Goal: Task Accomplishment & Management: Complete application form

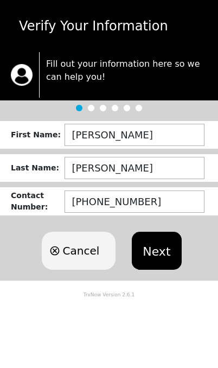
click at [214, 366] on body "Verify Your Information Fill out your information here so we can help you! Firs…" at bounding box center [109, 184] width 218 height 368
click at [153, 240] on button "Next" at bounding box center [156, 251] width 49 height 38
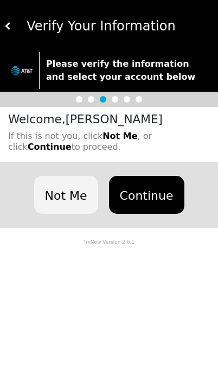
click at [156, 191] on button "Continue" at bounding box center [146, 195] width 75 height 38
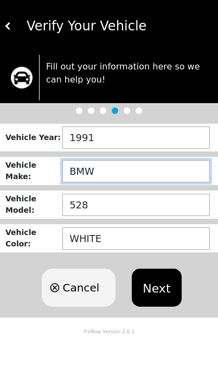
click at [180, 168] on input "BMW" at bounding box center [135, 171] width 147 height 22
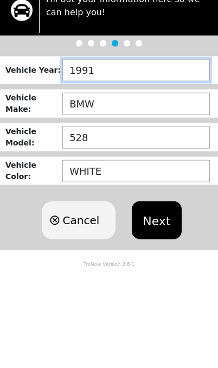
click at [153, 126] on input "1991" at bounding box center [135, 137] width 147 height 22
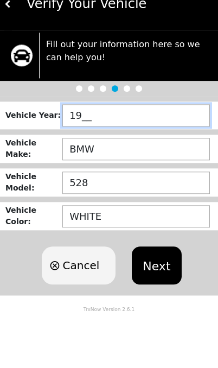
type input "1___"
type input "2017"
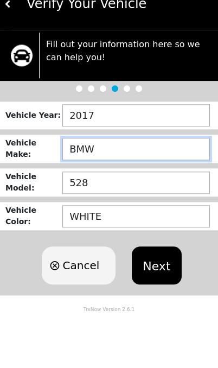
click at [159, 160] on input "BMW" at bounding box center [135, 171] width 147 height 22
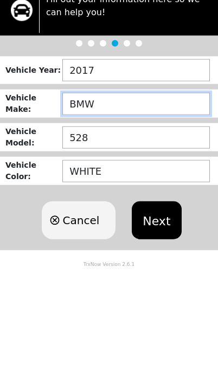
click at [155, 268] on button "Next" at bounding box center [156, 287] width 49 height 38
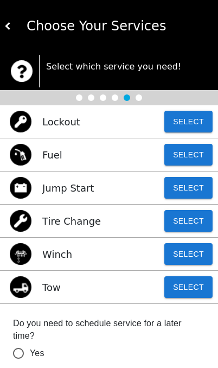
click at [91, 101] on div at bounding box center [91, 97] width 7 height 7
click at [7, 25] on img at bounding box center [8, 26] width 8 height 8
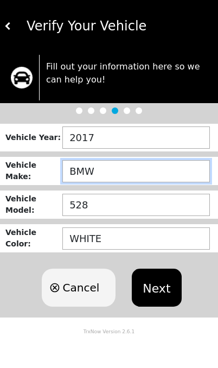
click at [120, 163] on input "BMW" at bounding box center [135, 171] width 147 height 22
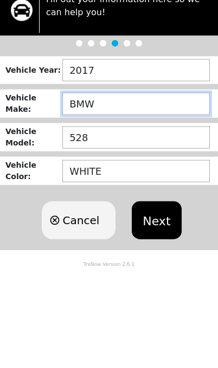
click at [170, 160] on input "BMW" at bounding box center [135, 171] width 147 height 22
type input "B"
type input "CAMRY"
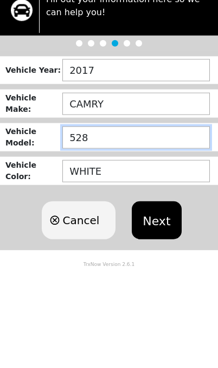
click at [144, 194] on input "528" at bounding box center [135, 205] width 147 height 22
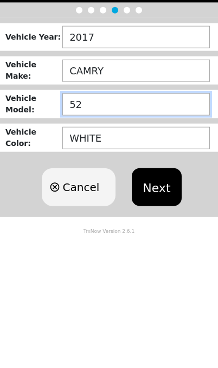
type input "5"
type input "LE"
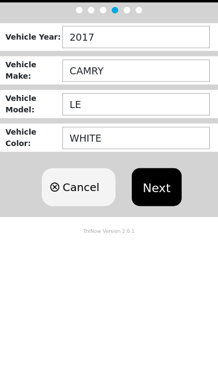
click at [155, 268] on button "Next" at bounding box center [156, 287] width 49 height 38
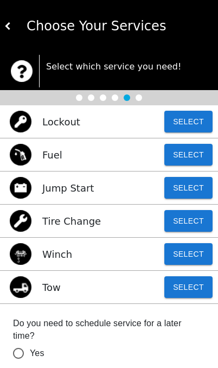
click at [199, 218] on button "Select" at bounding box center [188, 221] width 48 height 22
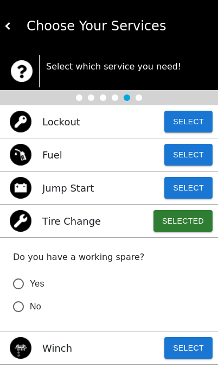
click at [22, 286] on input "Yes" at bounding box center [18, 283] width 23 height 23
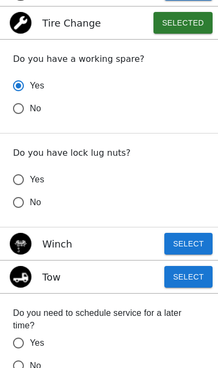
scroll to position [207, 0]
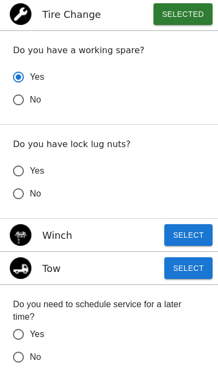
click at [18, 198] on input "No" at bounding box center [18, 193] width 23 height 23
radio input "true"
radio input "false"
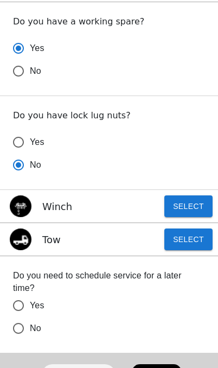
scroll to position [235, 0]
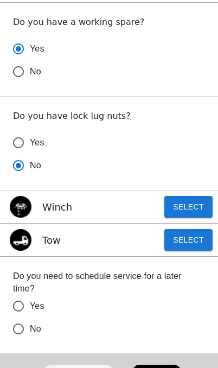
click at [37, 326] on span "No" at bounding box center [35, 328] width 11 height 13
click at [30, 326] on input "No" at bounding box center [18, 328] width 23 height 23
radio input "false"
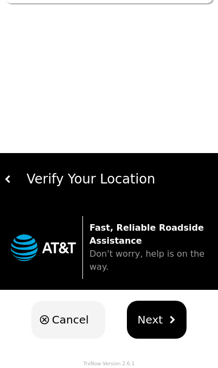
scroll to position [0, 0]
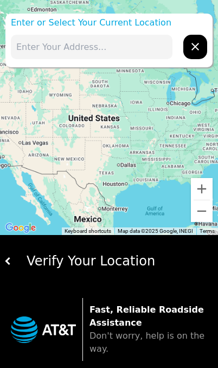
click at [120, 44] on input "text" at bounding box center [92, 47] width 162 height 24
type input "5"
type input "I-575, exit 7"
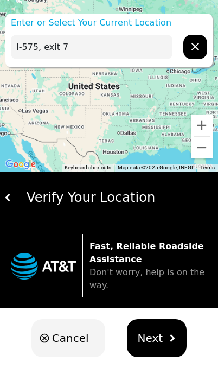
click at [126, 48] on input "I-575, exit 7" at bounding box center [92, 47] width 162 height 24
click at [156, 332] on span "Next" at bounding box center [150, 338] width 25 height 16
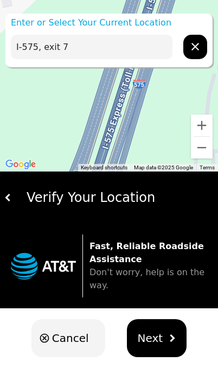
click at [164, 342] on button "Next" at bounding box center [157, 338] width 60 height 38
click at [149, 339] on span "Next" at bounding box center [150, 338] width 25 height 16
click at [33, 200] on div "Verify Your Location" at bounding box center [113, 198] width 202 height 20
click at [10, 197] on img at bounding box center [8, 198] width 8 height 8
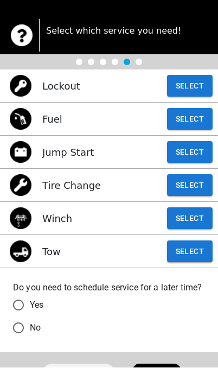
scroll to position [35, 0]
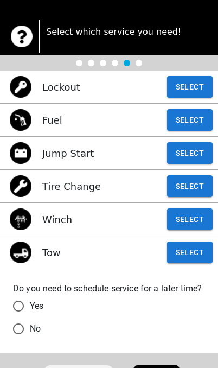
click at [192, 197] on button "Select" at bounding box center [190, 186] width 46 height 22
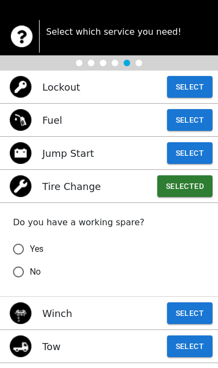
click at [20, 239] on input "Yes" at bounding box center [18, 248] width 23 height 23
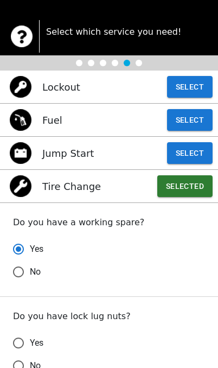
click at [18, 356] on input "No" at bounding box center [18, 365] width 23 height 23
radio input "true"
radio input "false"
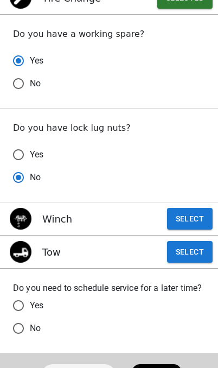
scroll to position [222, 0]
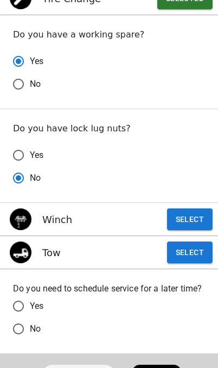
click at [16, 327] on input "No" at bounding box center [18, 328] width 23 height 23
radio input "false"
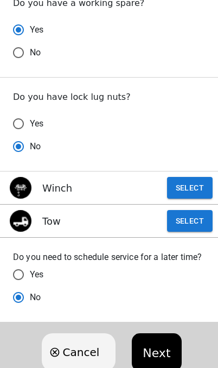
scroll to position [254, 0]
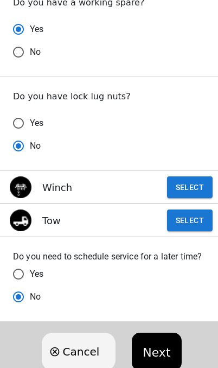
click at [156, 344] on button "Next" at bounding box center [156, 351] width 49 height 38
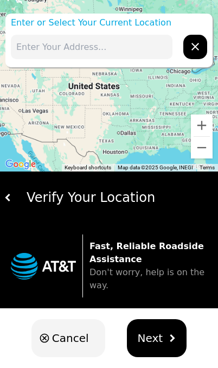
click at [155, 42] on input "text" at bounding box center [92, 47] width 162 height 24
click at [121, 47] on input "575" at bounding box center [92, 47] width 162 height 24
type input "5"
click at [105, 47] on input "text" at bounding box center [92, 47] width 162 height 24
paste input "34.09339° N, 84.53274° W"
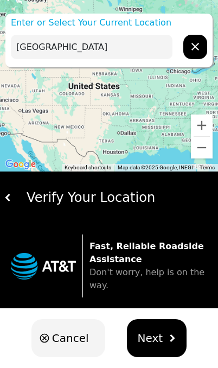
click at [150, 337] on span "Next" at bounding box center [150, 338] width 25 height 16
click at [133, 26] on p "Enter or Select Your Current Location" at bounding box center [108, 22] width 207 height 13
click at [145, 52] on input "34.09339° N, 84.53274° W" at bounding box center [92, 47] width 162 height 24
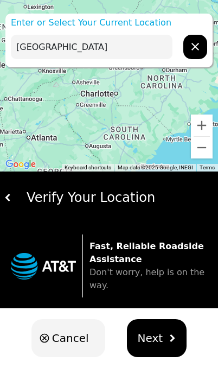
click at [139, 43] on input "34.09339° N, 84.53274° W" at bounding box center [92, 47] width 162 height 24
click at [134, 51] on input "34.09339° N, 84.53274° W" at bounding box center [92, 47] width 162 height 24
click at [134, 50] on input "34.09339° N, 84.53274° W" at bounding box center [92, 47] width 162 height 24
click at [150, 56] on input "34.09339° N, 84.53274° W" at bounding box center [92, 47] width 162 height 24
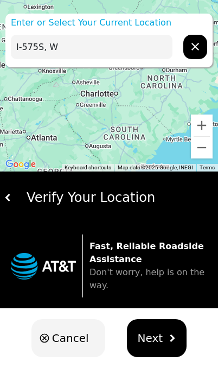
click at [148, 57] on input "I-575S, W" at bounding box center [92, 47] width 162 height 24
type input "I-575S, exit 7"
click at [151, 343] on span "Next" at bounding box center [150, 338] width 25 height 16
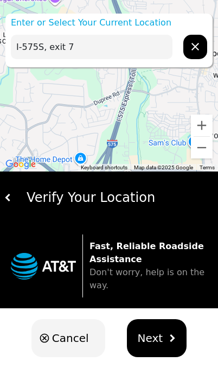
click at [159, 329] on button "Next" at bounding box center [157, 338] width 60 height 38
click at [202, 124] on button "Zoom in" at bounding box center [202, 125] width 22 height 22
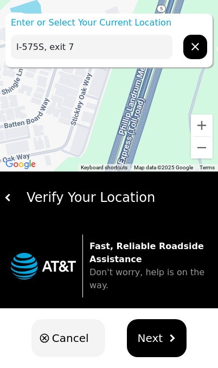
click at [113, 52] on input "I-575S, exit 7" at bounding box center [92, 47] width 162 height 24
click at [161, 333] on button "Next" at bounding box center [157, 338] width 60 height 38
click at [148, 345] on span "Next" at bounding box center [150, 338] width 25 height 16
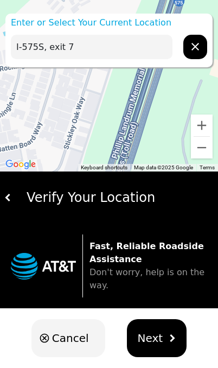
click at [203, 125] on button "Zoom in" at bounding box center [202, 125] width 22 height 22
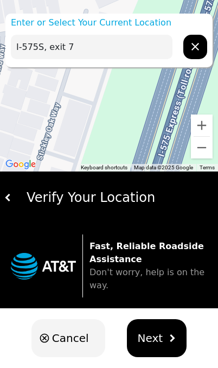
click at [203, 136] on button "Zoom in" at bounding box center [202, 125] width 22 height 22
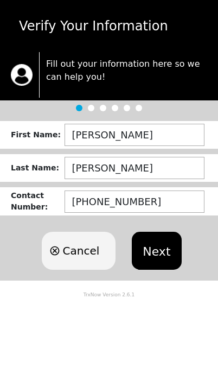
click at [154, 243] on button "Next" at bounding box center [156, 251] width 49 height 38
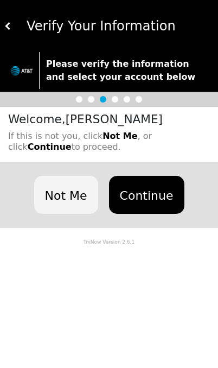
click at [151, 196] on button "Continue" at bounding box center [146, 195] width 75 height 38
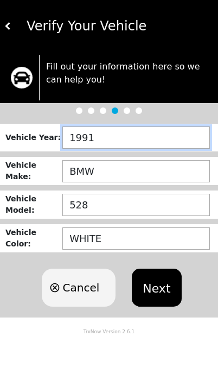
click at [134, 138] on input "1991" at bounding box center [135, 137] width 147 height 22
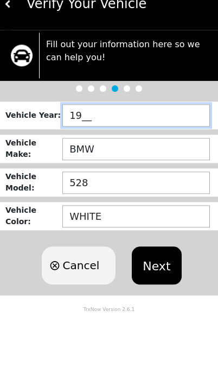
type input "1___"
type input "2017"
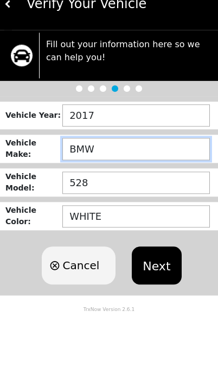
click at [136, 160] on input "BMW" at bounding box center [135, 171] width 147 height 22
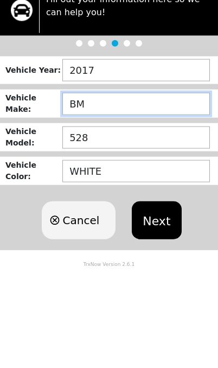
type input "B"
type input "C"
type input "TOYOTA"
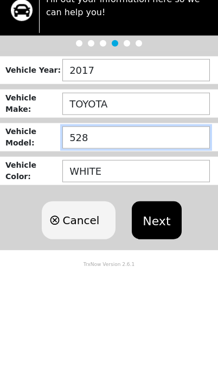
click at [133, 194] on input "528" at bounding box center [135, 205] width 147 height 22
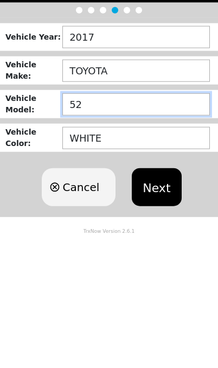
type input "5"
type input "CAMRY"
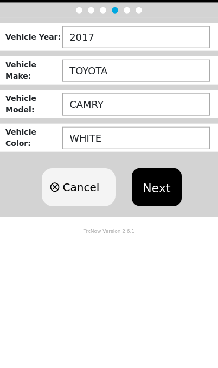
click at [165, 268] on button "Next" at bounding box center [156, 287] width 49 height 38
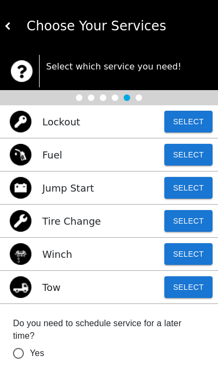
click at [100, 222] on div "Tire Change Select" at bounding box center [109, 220] width 218 height 33
click at [189, 224] on button "Select" at bounding box center [188, 221] width 48 height 22
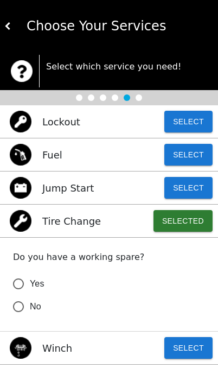
click at [40, 281] on span "Yes" at bounding box center [37, 283] width 15 height 13
click at [30, 281] on input "Yes" at bounding box center [18, 283] width 23 height 23
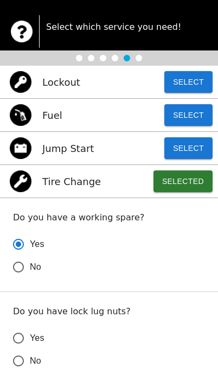
scroll to position [42, 0]
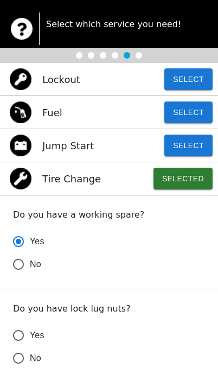
click at [28, 355] on input "No" at bounding box center [18, 357] width 23 height 23
radio input "true"
radio input "false"
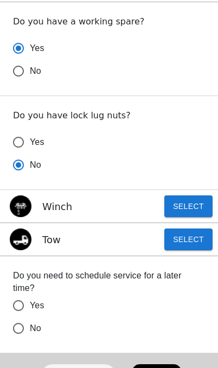
scroll to position [235, 0]
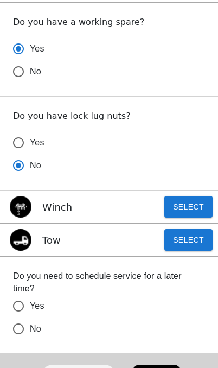
click at [19, 327] on input "No" at bounding box center [18, 328] width 23 height 23
radio input "false"
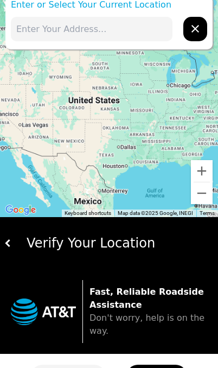
scroll to position [18, 0]
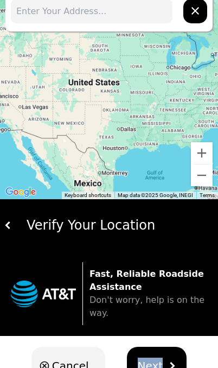
click at [171, 364] on img "hidden" at bounding box center [172, 366] width 8 height 8
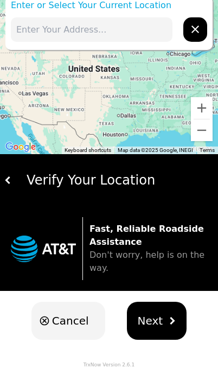
click at [175, 317] on button "Next" at bounding box center [157, 320] width 60 height 38
click at [129, 35] on input "text" at bounding box center [92, 29] width 162 height 24
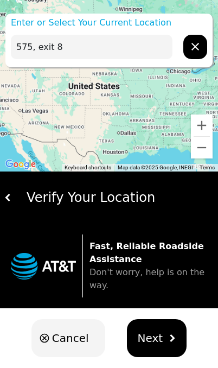
type input "575, exit 8"
click at [170, 339] on img "hidden" at bounding box center [172, 338] width 8 height 8
click at [206, 151] on button "Zoom out" at bounding box center [202, 148] width 22 height 22
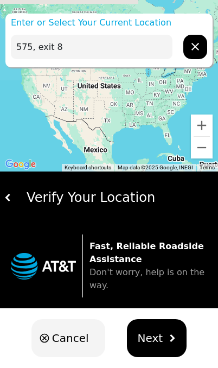
click at [205, 151] on button "Zoom out" at bounding box center [202, 148] width 22 height 22
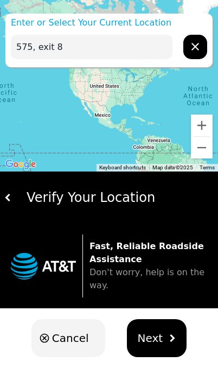
click at [203, 122] on button "Zoom in" at bounding box center [202, 125] width 22 height 22
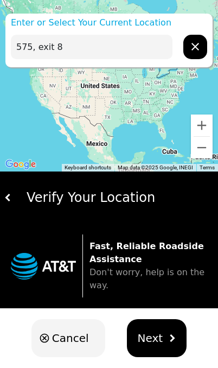
click at [205, 126] on button "Zoom in" at bounding box center [202, 125] width 22 height 22
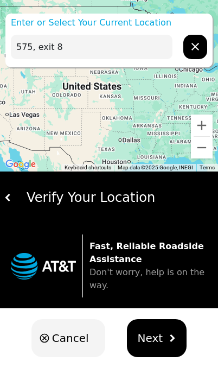
click at [204, 126] on button "Zoom in" at bounding box center [202, 125] width 22 height 22
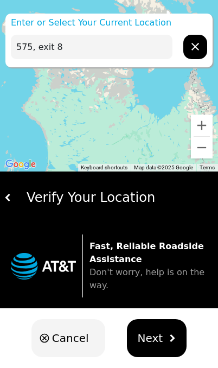
click at [194, 40] on icon "hidden" at bounding box center [195, 46] width 13 height 13
click at [195, 46] on icon "hidden" at bounding box center [195, 46] width 13 height 13
click at [192, 35] on button "hidden" at bounding box center [195, 47] width 24 height 24
click at [114, 50] on input "text" at bounding box center [92, 47] width 162 height 24
click at [137, 12] on div at bounding box center [109, 85] width 218 height 171
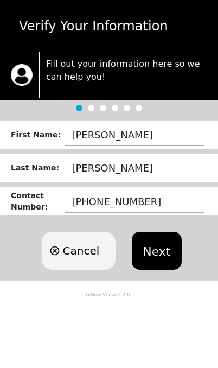
click at [157, 255] on button "Next" at bounding box center [156, 251] width 49 height 38
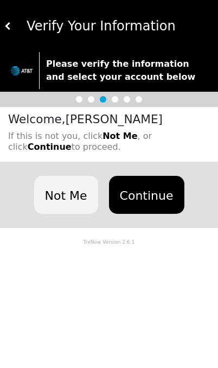
click at [161, 195] on button "Continue" at bounding box center [146, 195] width 75 height 38
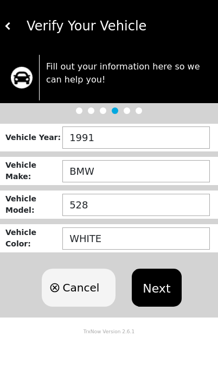
click at [159, 280] on button "Next" at bounding box center [156, 287] width 49 height 38
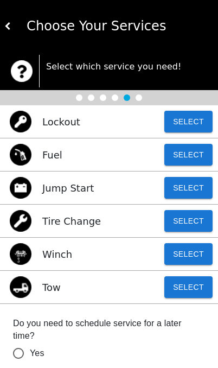
click at [7, 29] on img at bounding box center [8, 26] width 8 height 8
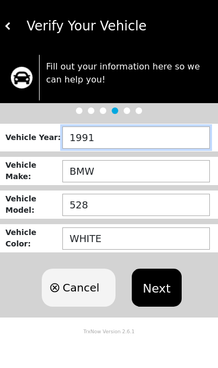
click at [190, 131] on input "1991" at bounding box center [135, 137] width 147 height 22
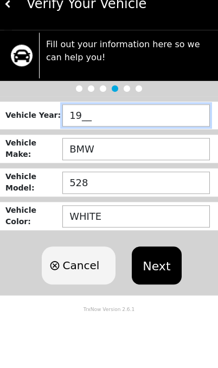
type input "1___"
type input "2017"
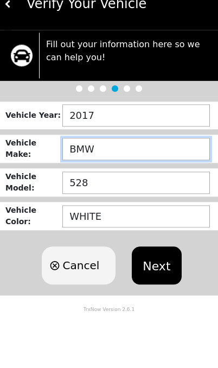
click at [180, 160] on input "BMW" at bounding box center [135, 171] width 147 height 22
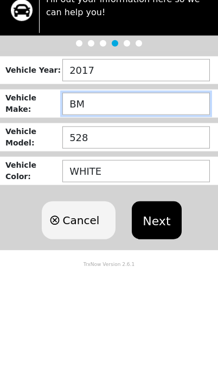
type input "B"
type input "TOYOTA"
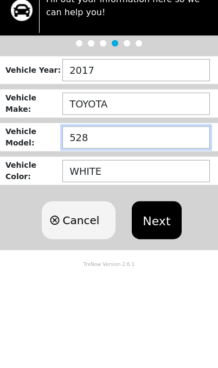
click at [176, 194] on input "528" at bounding box center [135, 205] width 147 height 22
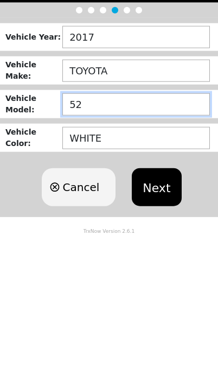
type input "5"
type input "X"
type input "CAMRY"
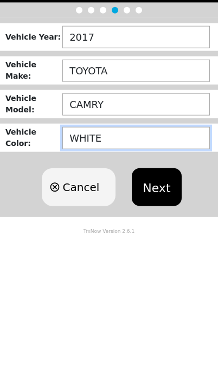
click at [171, 227] on input "WHITE" at bounding box center [135, 238] width 147 height 22
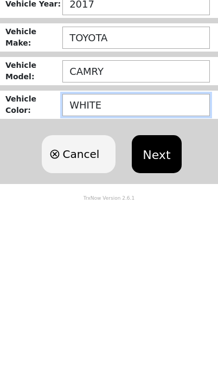
click at [168, 268] on button "Next" at bounding box center [156, 287] width 49 height 38
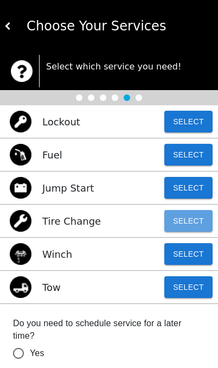
click at [190, 218] on button "Select" at bounding box center [188, 221] width 48 height 22
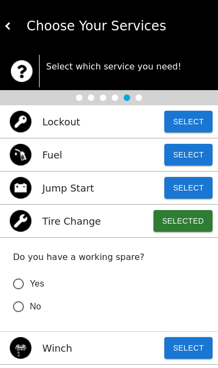
click at [18, 278] on input "Yes" at bounding box center [18, 283] width 23 height 23
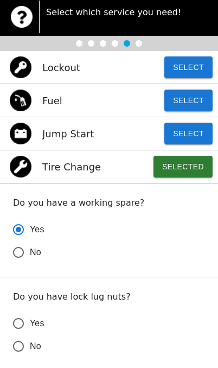
scroll to position [55, 0]
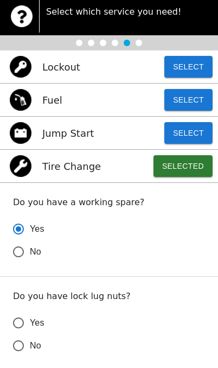
click at [15, 340] on input "No" at bounding box center [18, 345] width 23 height 23
radio input "true"
radio input "false"
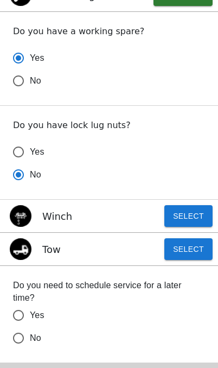
scroll to position [231, 0]
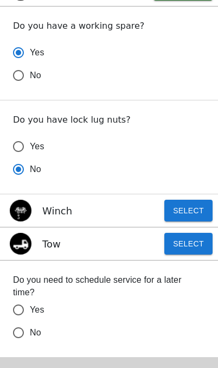
click at [17, 331] on input "No" at bounding box center [18, 332] width 23 height 23
radio input "false"
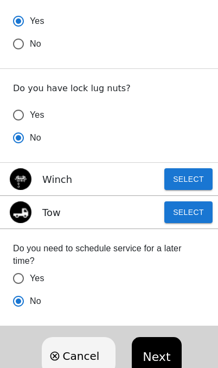
scroll to position [280, 0]
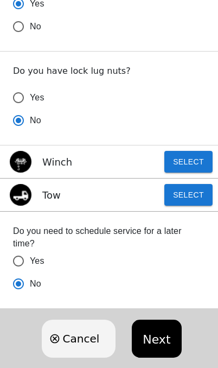
click at [157, 341] on button "Next" at bounding box center [156, 338] width 49 height 38
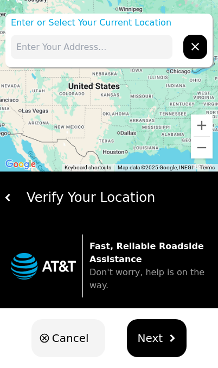
click at [125, 44] on input "text" at bounding box center [92, 47] width 162 height 24
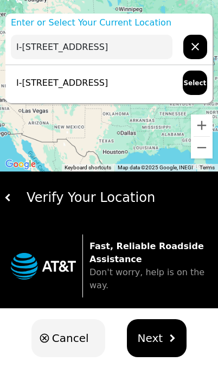
click at [188, 81] on button "Select" at bounding box center [195, 82] width 24 height 24
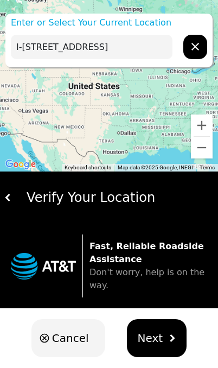
click at [148, 344] on span "Next" at bounding box center [150, 338] width 25 height 16
click at [155, 335] on span "Next" at bounding box center [150, 338] width 25 height 16
click at [169, 338] on img "hidden" at bounding box center [172, 338] width 8 height 8
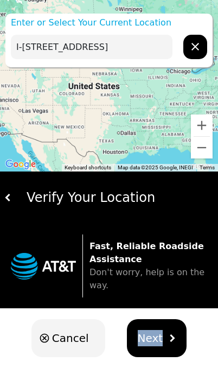
click at [168, 342] on img "hidden" at bounding box center [172, 338] width 8 height 8
click at [170, 343] on button "Next" at bounding box center [157, 338] width 60 height 38
click at [175, 339] on button "Next" at bounding box center [157, 338] width 60 height 38
click at [169, 335] on img "hidden" at bounding box center [172, 338] width 8 height 8
click at [158, 42] on input "I-575, Woodstock, GA 30189, USA" at bounding box center [92, 47] width 162 height 24
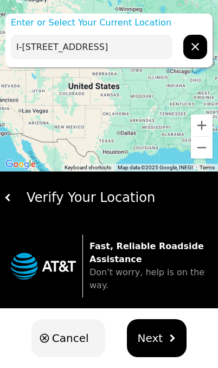
click at [160, 333] on button "Next" at bounding box center [157, 338] width 60 height 38
click at [167, 331] on button "Next" at bounding box center [157, 338] width 60 height 38
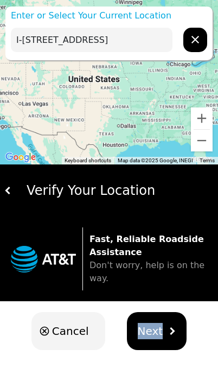
scroll to position [7, 0]
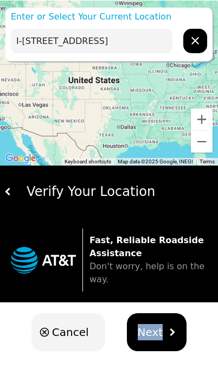
click at [168, 340] on button "Next" at bounding box center [157, 331] width 60 height 38
click at [168, 330] on img "hidden" at bounding box center [172, 331] width 8 height 8
click at [163, 327] on button "Next" at bounding box center [157, 331] width 60 height 38
click at [162, 334] on button "Next" at bounding box center [157, 331] width 60 height 38
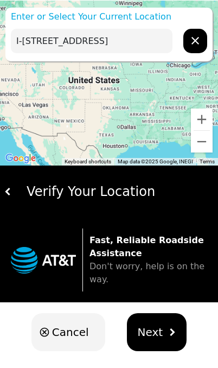
click at [153, 330] on span "Next" at bounding box center [150, 331] width 25 height 16
click at [153, 329] on span "Next" at bounding box center [150, 331] width 25 height 16
click at [153, 327] on span "Next" at bounding box center [150, 331] width 25 height 16
click at [153, 326] on span "Next" at bounding box center [150, 331] width 25 height 16
click at [153, 328] on span "Next" at bounding box center [150, 331] width 25 height 16
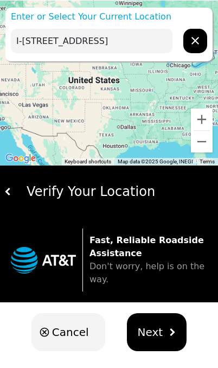
click at [153, 327] on span "Next" at bounding box center [150, 331] width 25 height 16
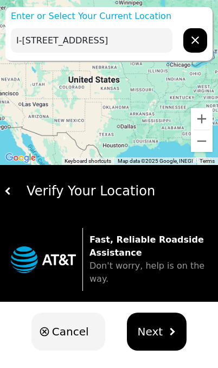
click at [68, 42] on input "I-575, Woodstock, GA 30189, USA" at bounding box center [92, 40] width 162 height 24
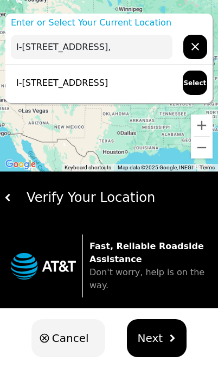
click at [196, 88] on button "Select" at bounding box center [195, 82] width 24 height 24
type input "I-575, Woodstock, GA 30189, USA"
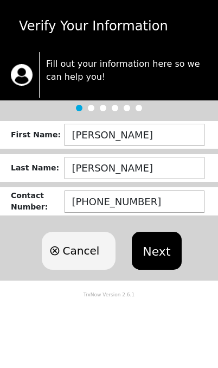
click at [152, 248] on button "Next" at bounding box center [156, 251] width 49 height 38
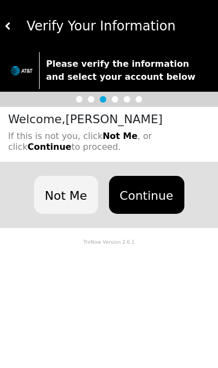
click at [160, 197] on button "Continue" at bounding box center [146, 195] width 75 height 38
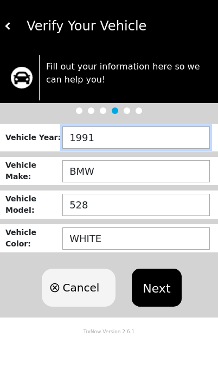
click at [182, 147] on input "1991" at bounding box center [135, 137] width 147 height 22
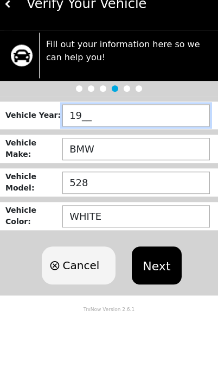
type input "1___"
type input "2017"
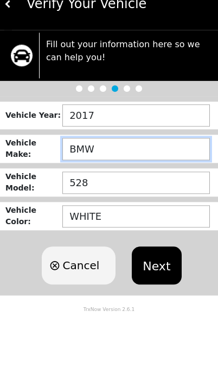
click at [149, 160] on input "BMW" at bounding box center [135, 171] width 147 height 22
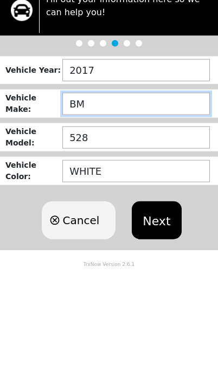
type input "B"
type input "TOYOTA"
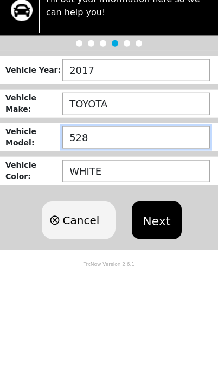
click at [166, 194] on input "528" at bounding box center [135, 205] width 147 height 22
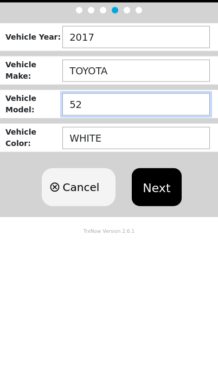
type input "5"
type input "CAMRY"
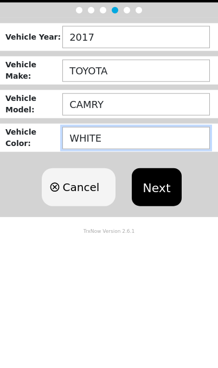
click at [147, 227] on input "WHITE" at bounding box center [135, 238] width 147 height 22
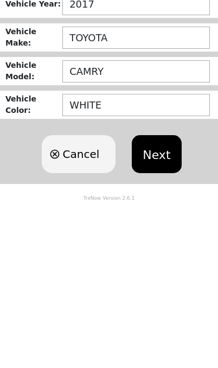
click at [158, 268] on button "Next" at bounding box center [156, 287] width 49 height 38
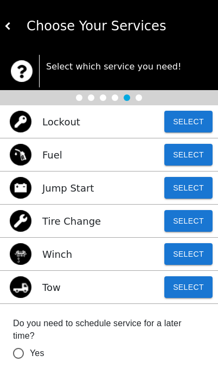
click at [195, 227] on button "Select" at bounding box center [188, 221] width 48 height 22
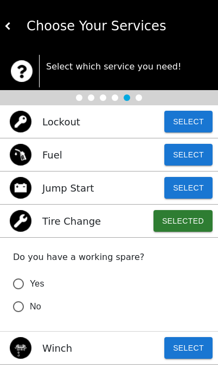
click at [21, 279] on input "Yes" at bounding box center [18, 283] width 23 height 23
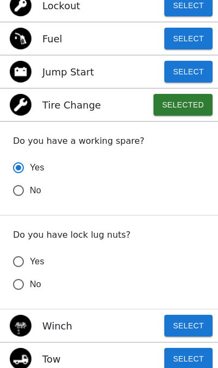
click at [21, 282] on input "No" at bounding box center [18, 284] width 23 height 23
radio input "true"
radio input "false"
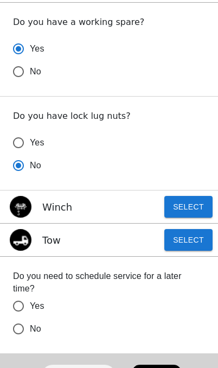
scroll to position [235, 0]
click at [17, 328] on input "No" at bounding box center [18, 328] width 23 height 23
radio input "false"
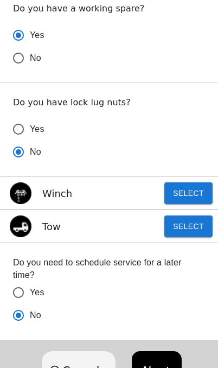
scroll to position [253, 0]
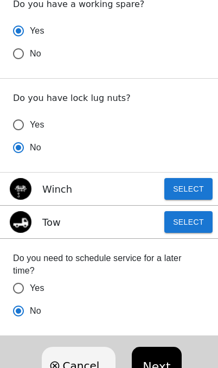
click at [153, 348] on button "Next" at bounding box center [156, 365] width 49 height 38
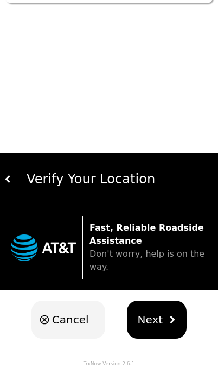
scroll to position [0, 0]
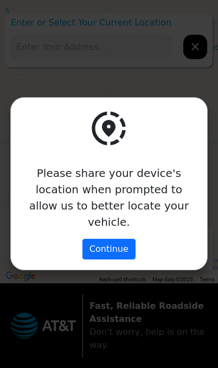
click at [111, 243] on button "Continue" at bounding box center [108, 249] width 53 height 21
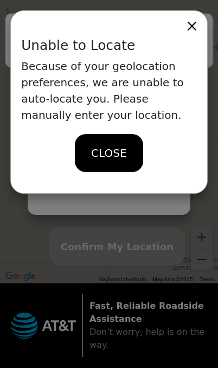
click at [115, 151] on span "CLOSE" at bounding box center [108, 153] width 35 height 16
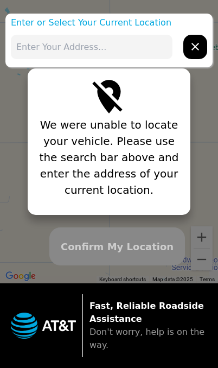
click at [108, 49] on input "text" at bounding box center [92, 47] width 162 height 24
